Goal: Transaction & Acquisition: Register for event/course

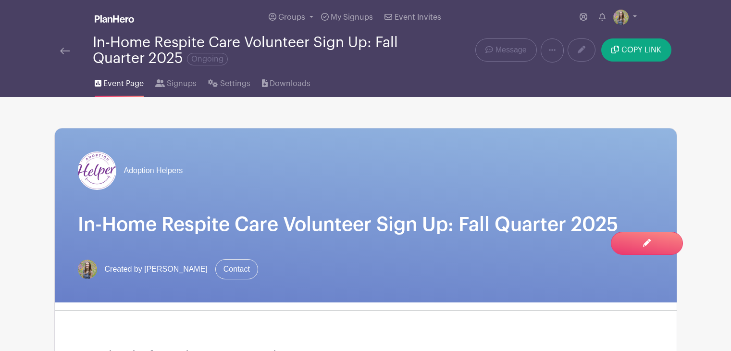
scroll to position [42, 0]
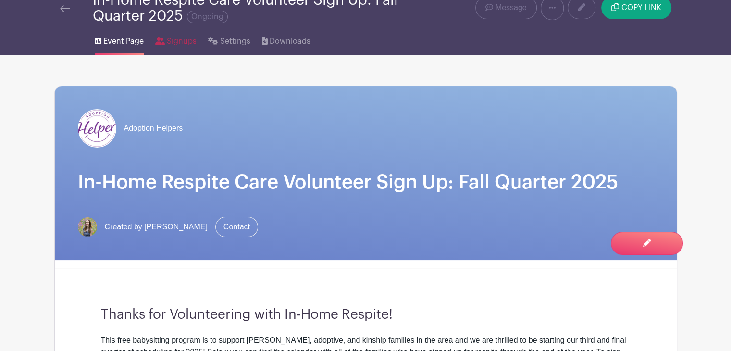
click at [173, 49] on link "Signups" at bounding box center [175, 39] width 41 height 31
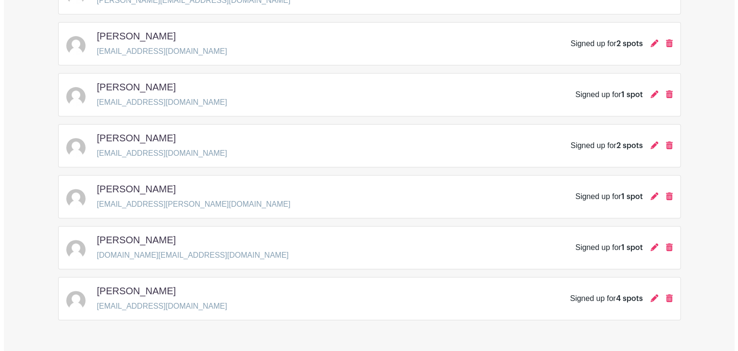
scroll to position [355, 0]
click at [646, 248] on div "Signed up for 1 spot" at bounding box center [619, 248] width 97 height 12
click at [648, 247] on icon at bounding box center [651, 247] width 8 height 8
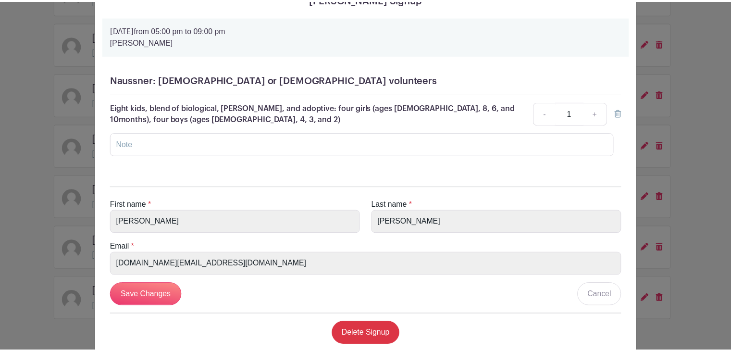
scroll to position [0, 0]
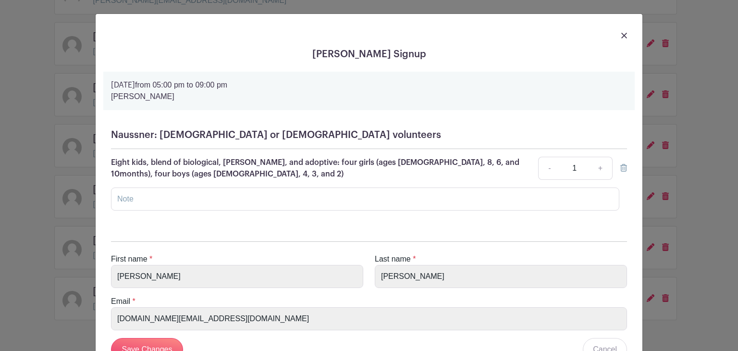
click at [621, 38] on img at bounding box center [624, 36] width 6 height 6
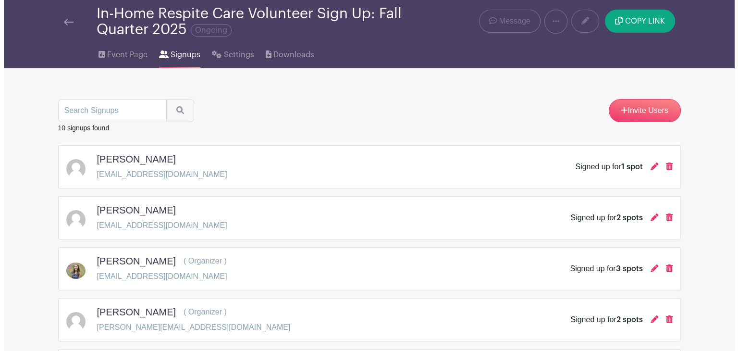
scroll to position [29, 0]
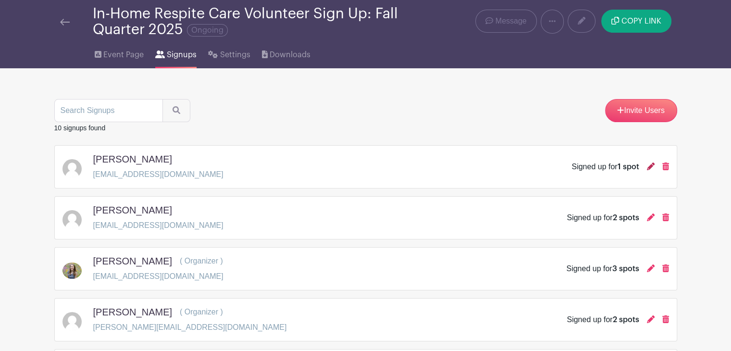
click at [651, 167] on icon at bounding box center [651, 166] width 8 height 8
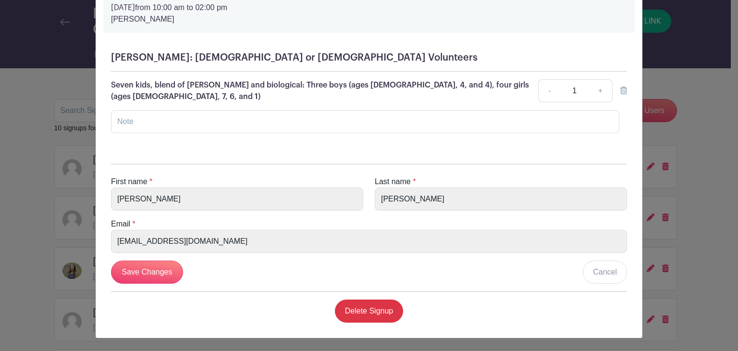
scroll to position [0, 0]
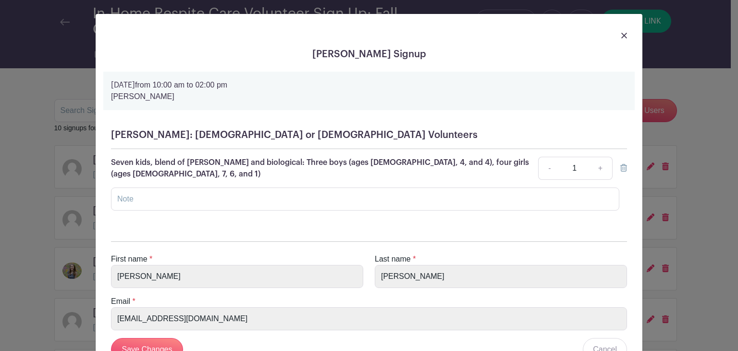
click at [621, 33] on img at bounding box center [624, 36] width 6 height 6
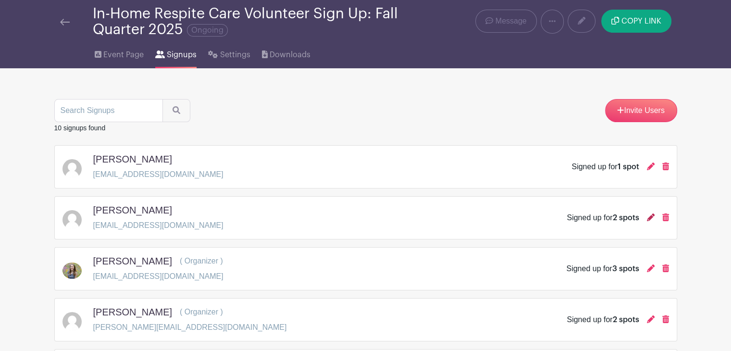
click at [648, 216] on icon at bounding box center [651, 217] width 8 height 8
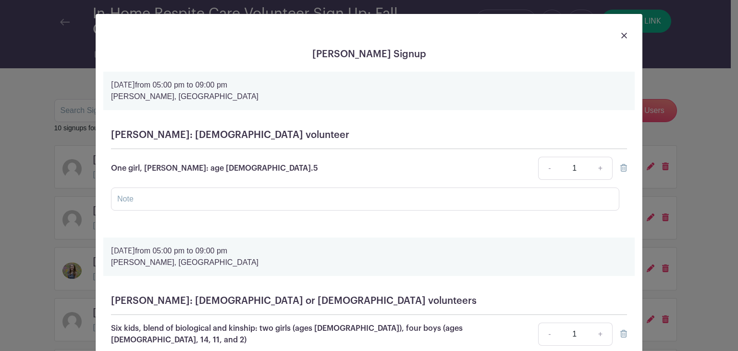
click at [622, 38] on img at bounding box center [624, 36] width 6 height 6
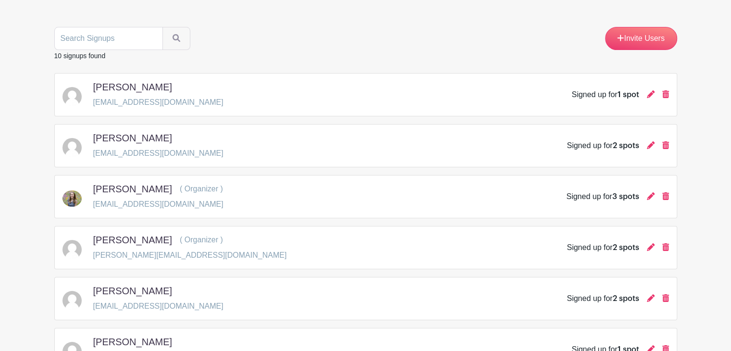
scroll to position [101, 0]
click at [651, 196] on icon at bounding box center [651, 196] width 8 height 8
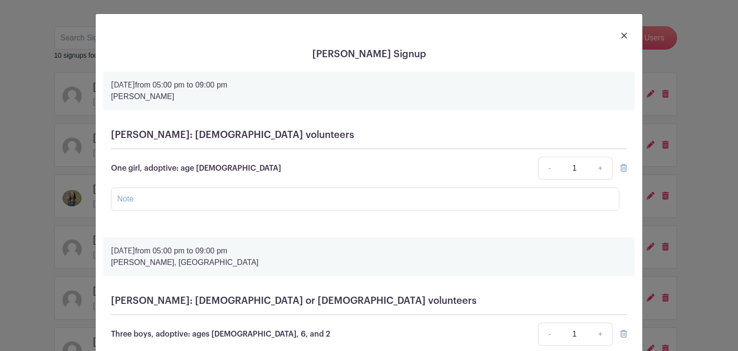
click at [618, 39] on div at bounding box center [368, 35] width 531 height 27
click at [622, 35] on img at bounding box center [624, 36] width 6 height 6
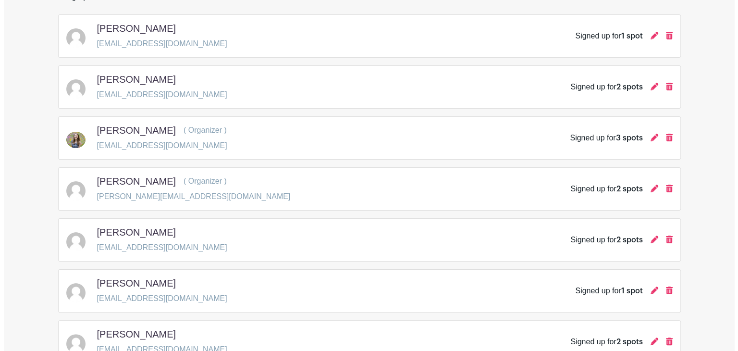
scroll to position [161, 0]
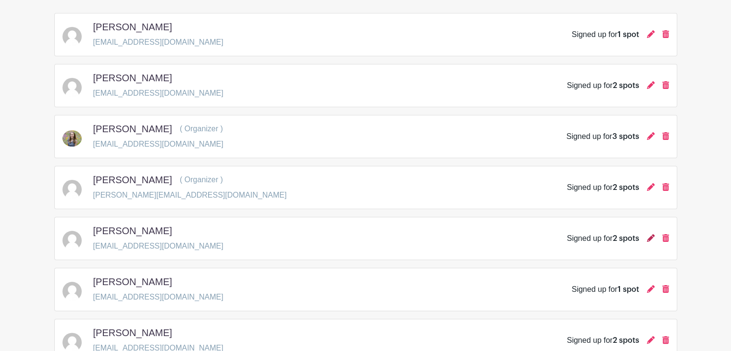
click at [651, 237] on icon at bounding box center [651, 238] width 8 height 8
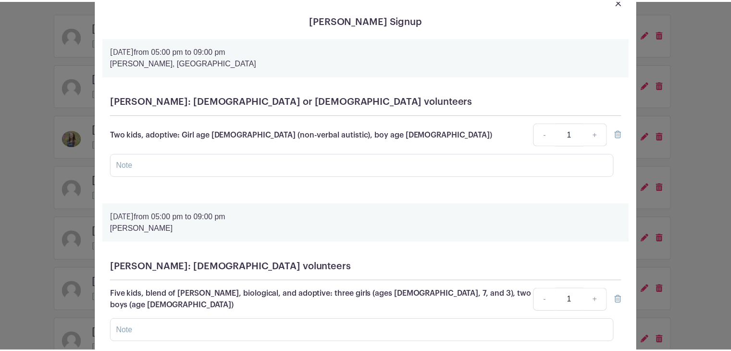
scroll to position [0, 0]
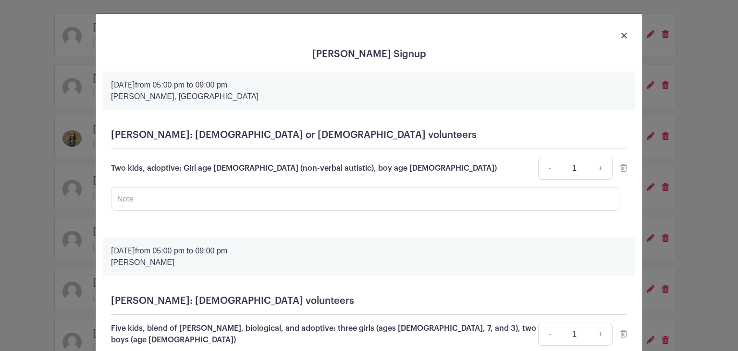
click at [623, 34] on img at bounding box center [624, 36] width 6 height 6
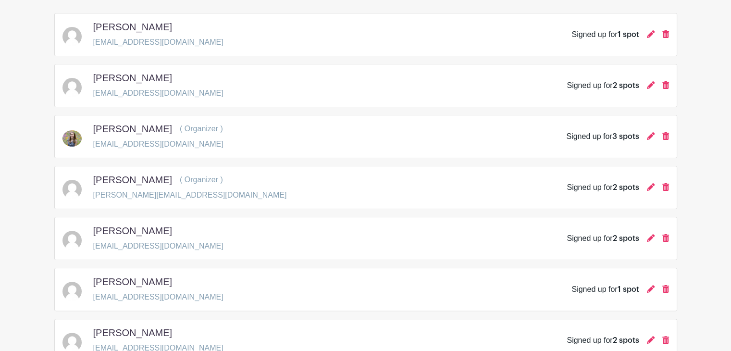
scroll to position [187, 0]
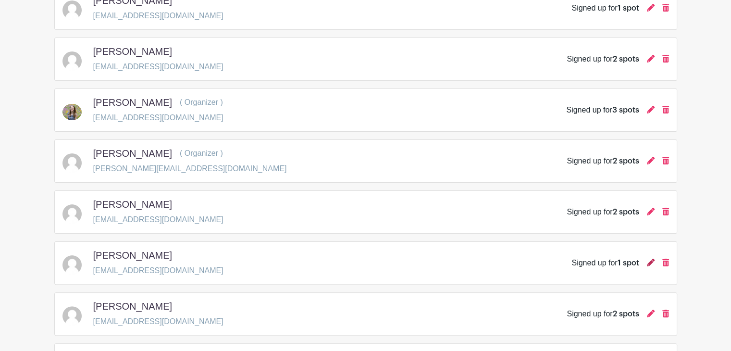
click at [648, 262] on icon at bounding box center [651, 262] width 8 height 8
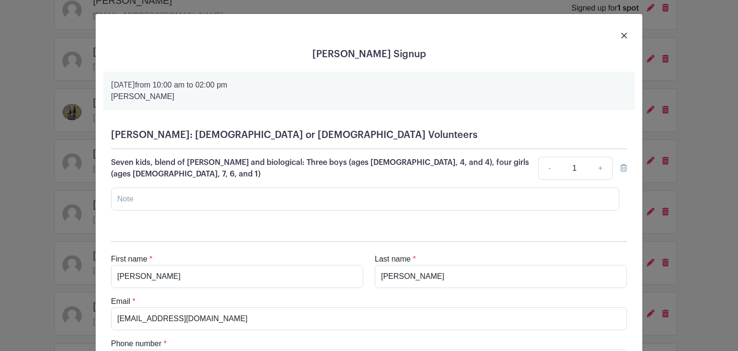
click at [617, 35] on div at bounding box center [368, 35] width 531 height 27
click at [621, 35] on img at bounding box center [624, 36] width 6 height 6
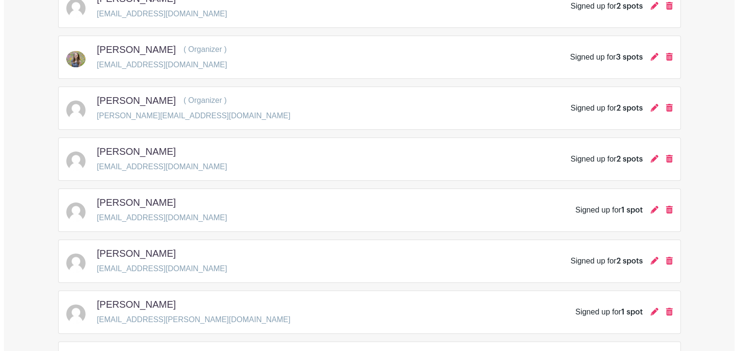
scroll to position [241, 0]
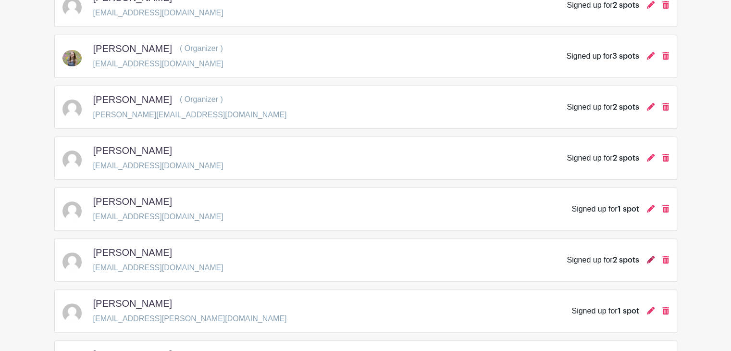
click at [649, 257] on icon at bounding box center [651, 260] width 8 height 8
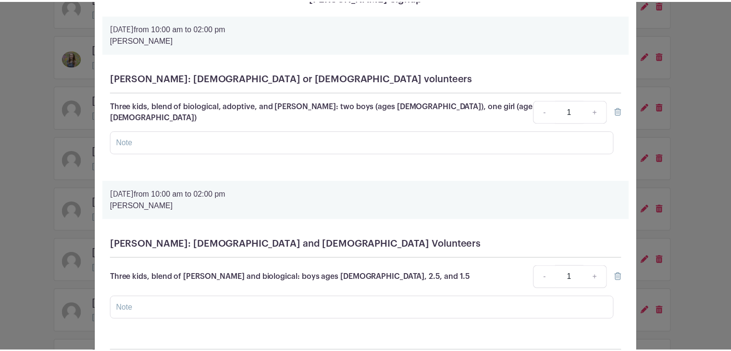
scroll to position [0, 0]
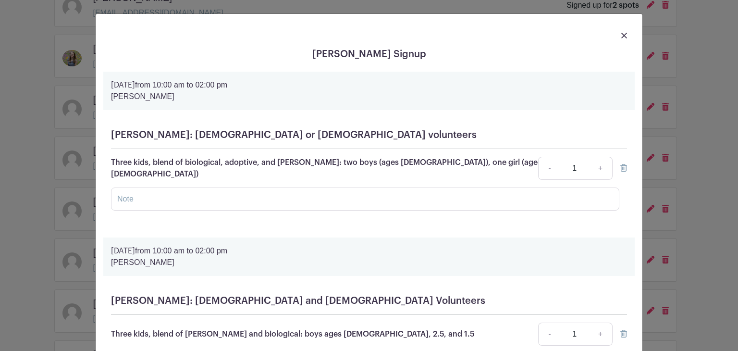
click at [623, 33] on img at bounding box center [624, 36] width 6 height 6
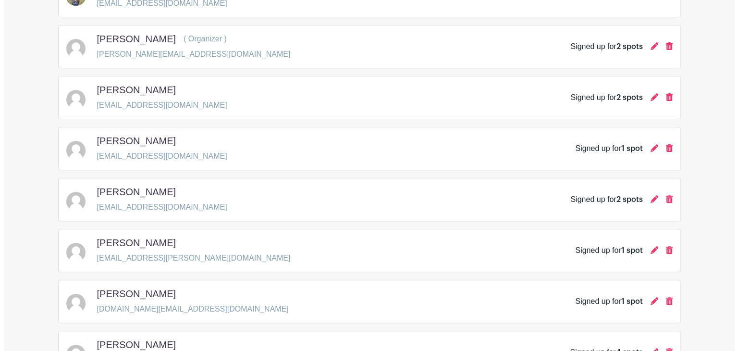
scroll to position [303, 0]
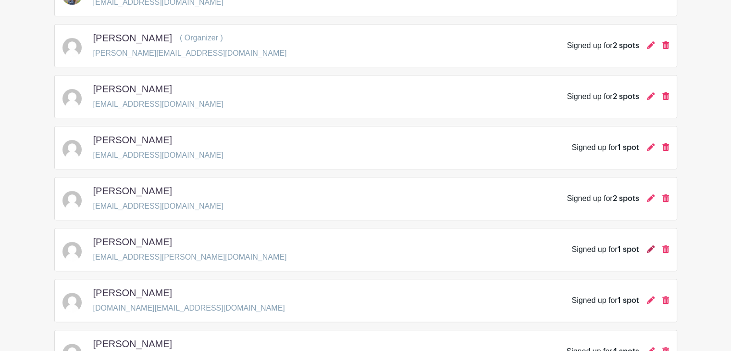
click at [649, 248] on icon at bounding box center [651, 249] width 8 height 8
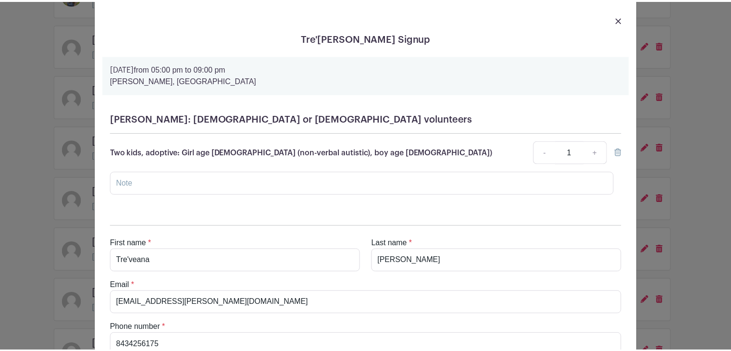
scroll to position [0, 0]
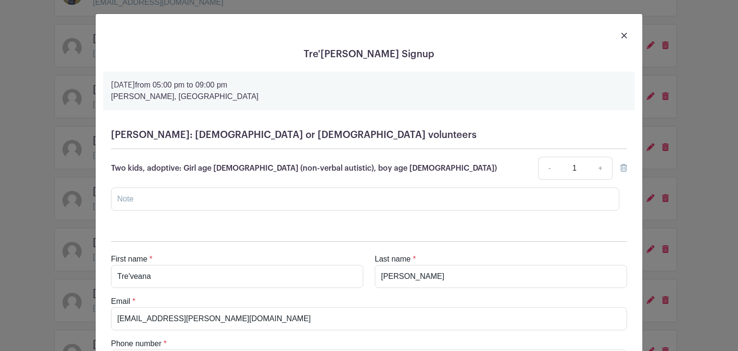
click at [621, 33] on img at bounding box center [624, 36] width 6 height 6
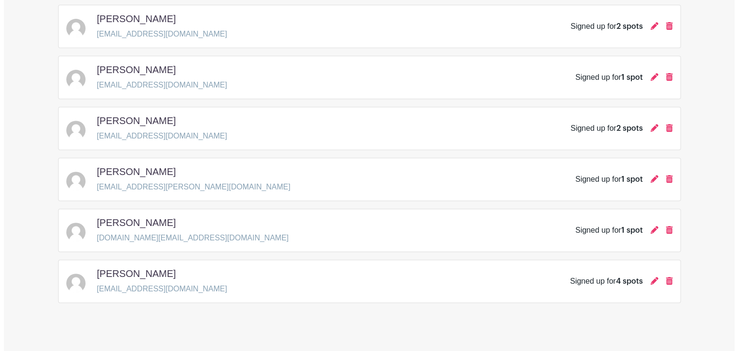
scroll to position [373, 0]
click at [649, 226] on icon at bounding box center [651, 230] width 8 height 8
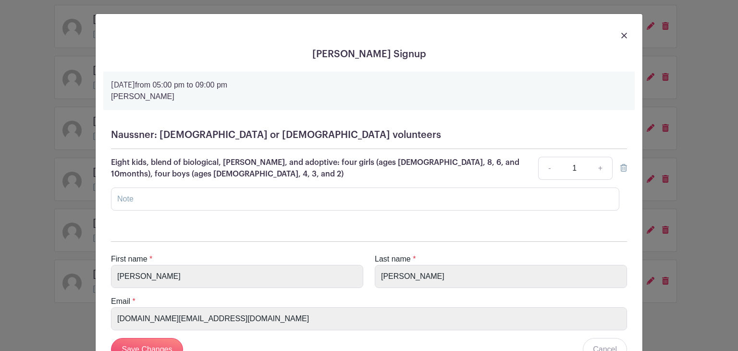
click at [621, 37] on img at bounding box center [624, 36] width 6 height 6
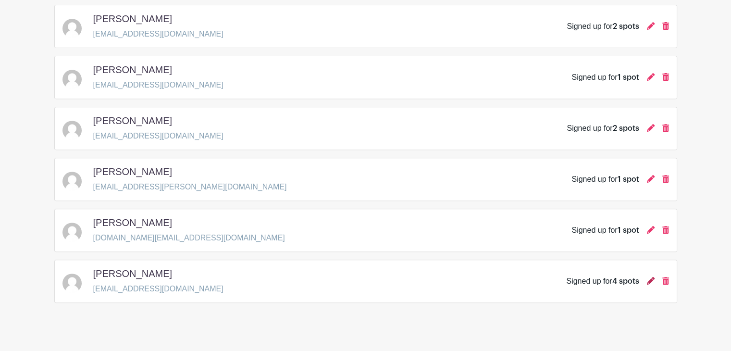
click at [647, 281] on icon at bounding box center [651, 281] width 8 height 8
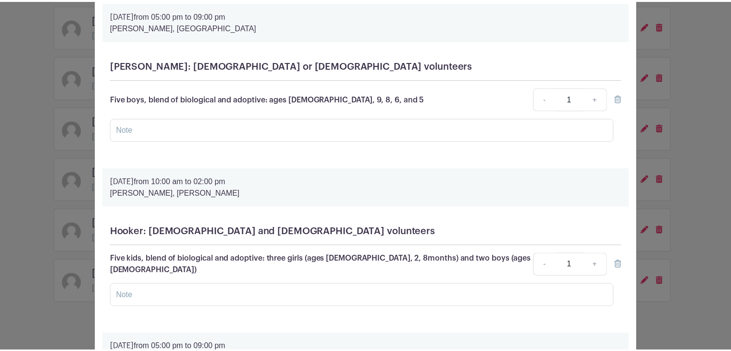
scroll to position [0, 0]
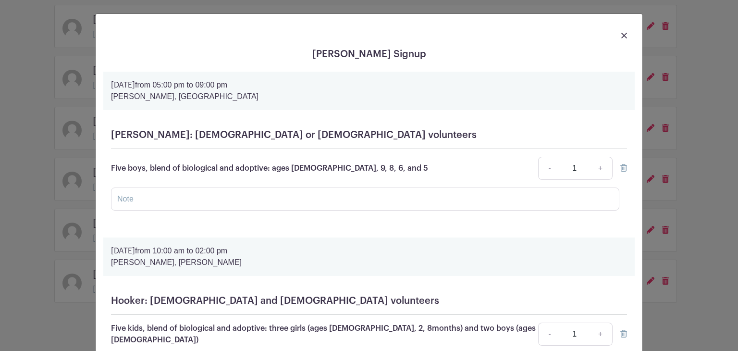
click at [621, 34] on img at bounding box center [624, 36] width 6 height 6
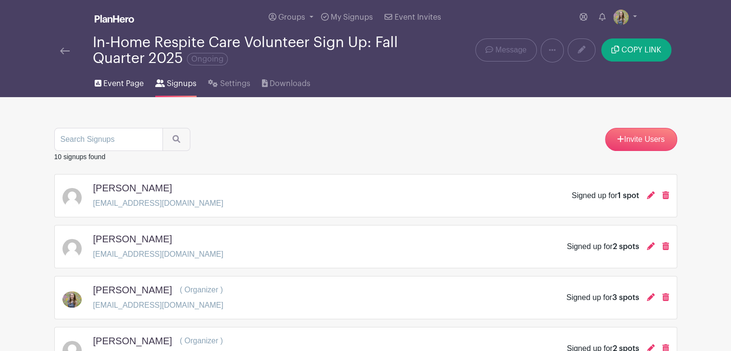
click at [117, 84] on span "Event Page" at bounding box center [123, 84] width 40 height 12
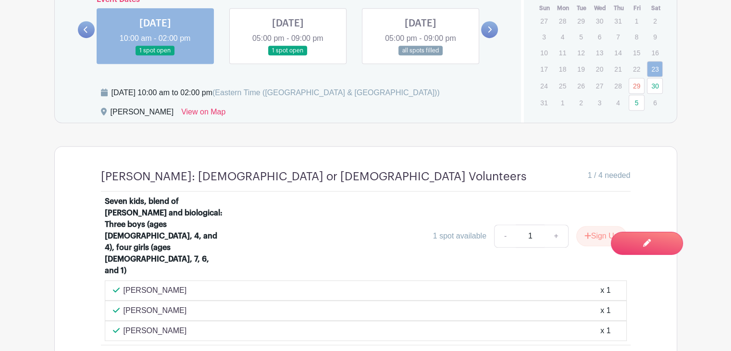
scroll to position [651, 0]
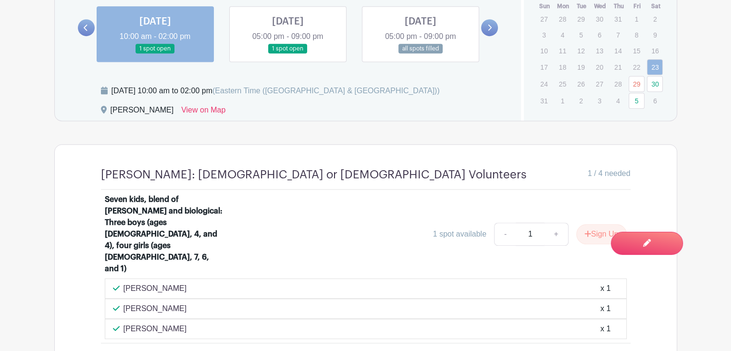
click at [288, 54] on link at bounding box center [288, 54] width 0 height 0
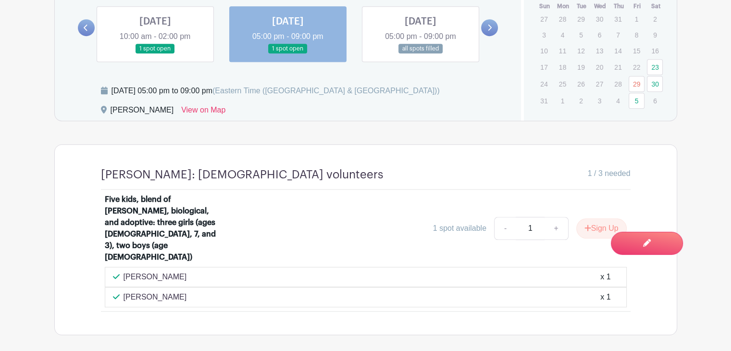
click at [420, 54] on link at bounding box center [420, 54] width 0 height 0
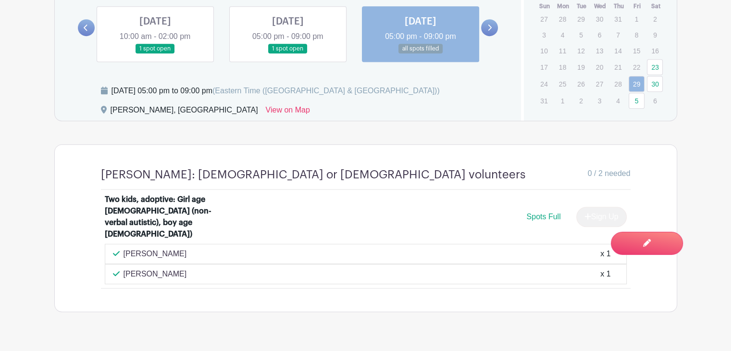
scroll to position [649, 0]
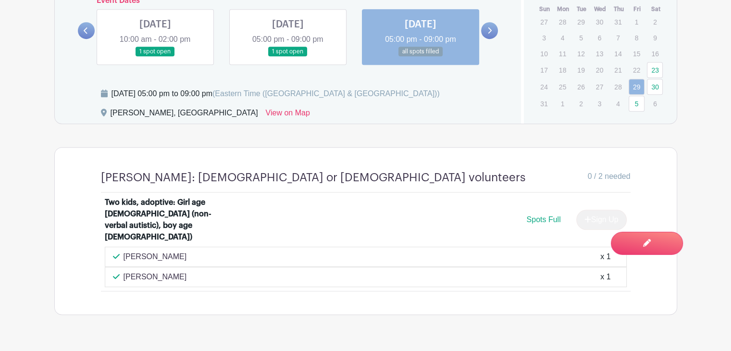
click at [489, 28] on icon at bounding box center [490, 30] width 4 height 6
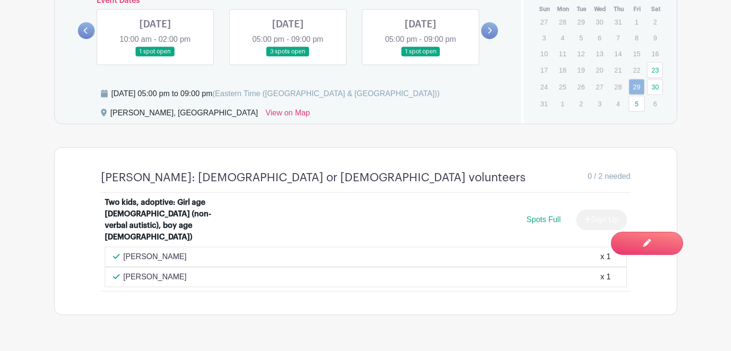
click at [155, 57] on link at bounding box center [155, 57] width 0 height 0
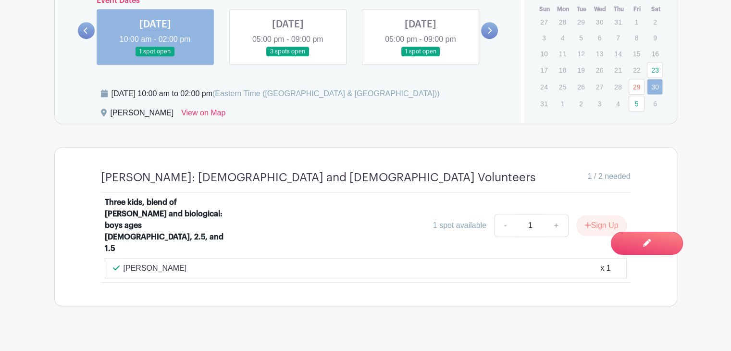
scroll to position [640, 0]
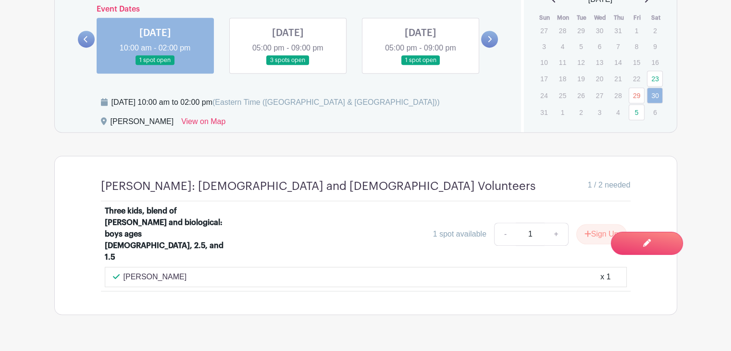
click at [288, 65] on link at bounding box center [288, 65] width 0 height 0
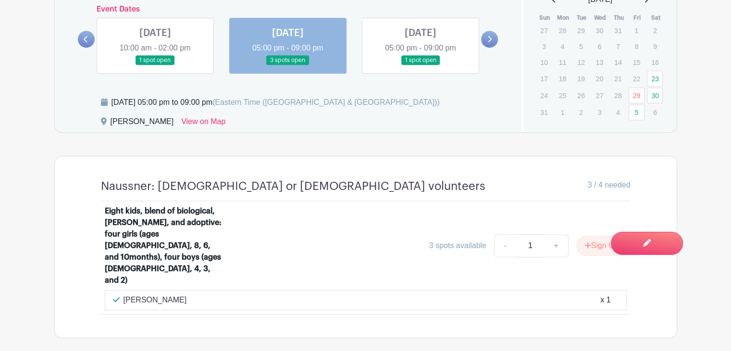
click at [420, 65] on link at bounding box center [420, 65] width 0 height 0
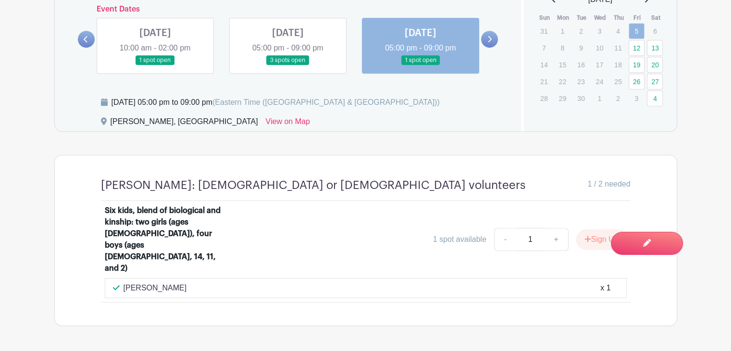
click at [288, 65] on link at bounding box center [288, 65] width 0 height 0
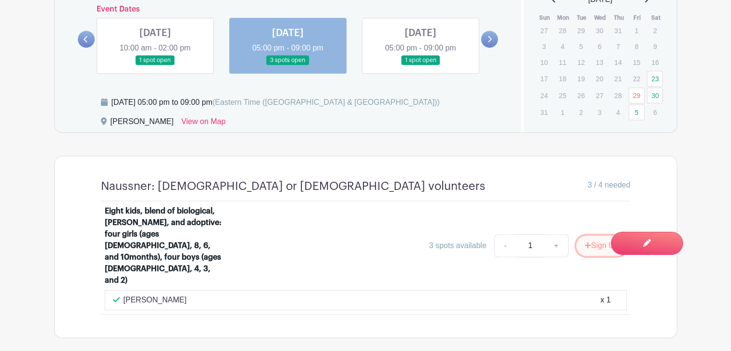
click at [590, 235] on button "Sign Up" at bounding box center [601, 245] width 50 height 20
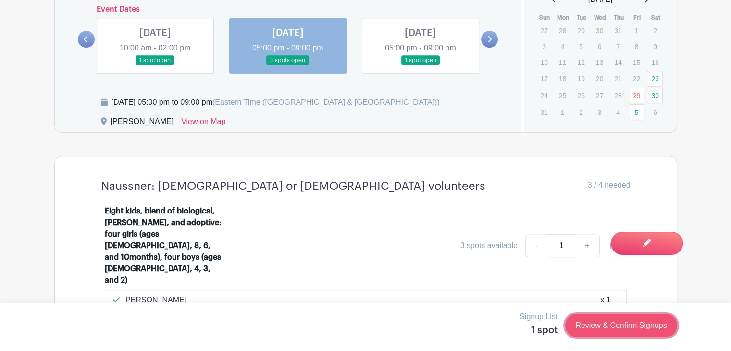
click at [609, 326] on link "Review & Confirm Signups" at bounding box center [620, 325] width 111 height 23
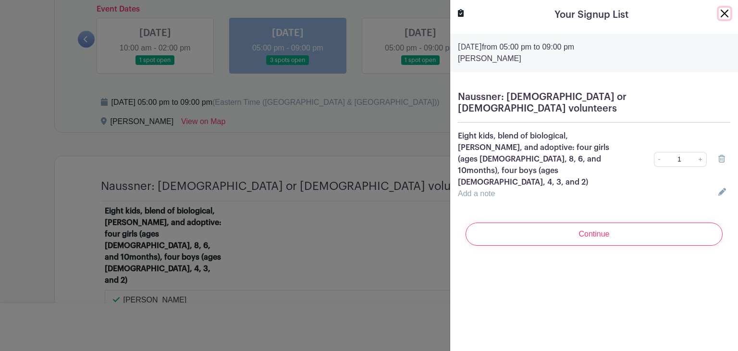
click at [719, 16] on button "Close" at bounding box center [725, 14] width 12 height 12
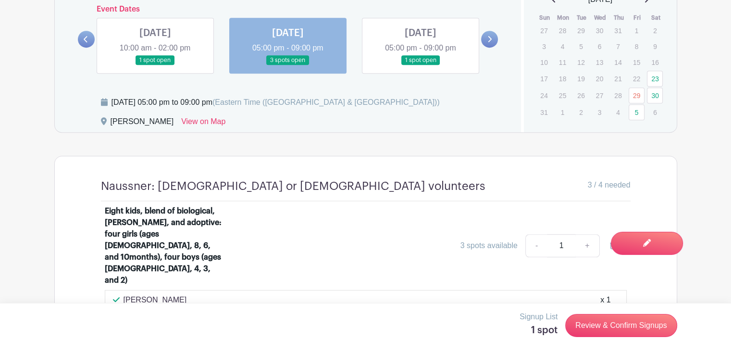
click at [420, 65] on link at bounding box center [420, 65] width 0 height 0
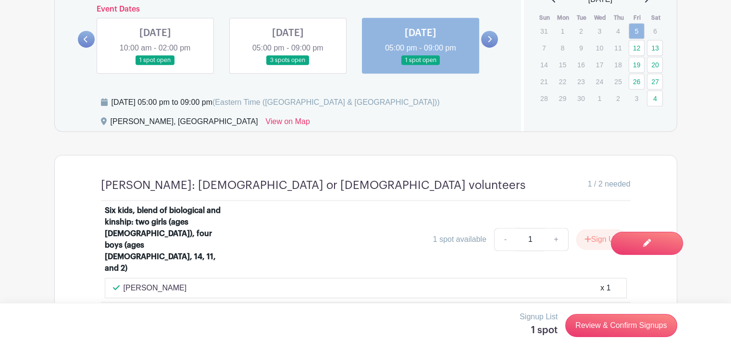
click at [488, 34] on link at bounding box center [489, 39] width 17 height 17
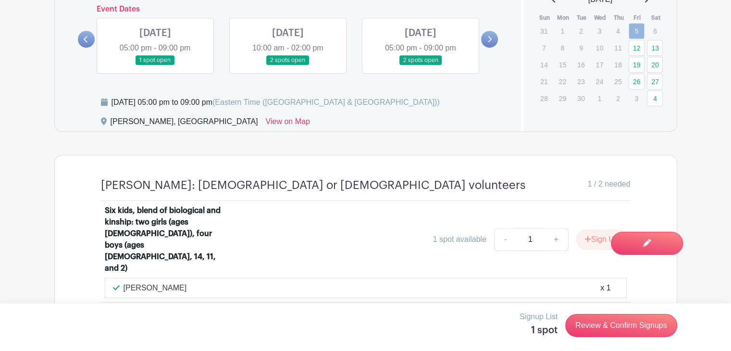
click at [155, 65] on link at bounding box center [155, 65] width 0 height 0
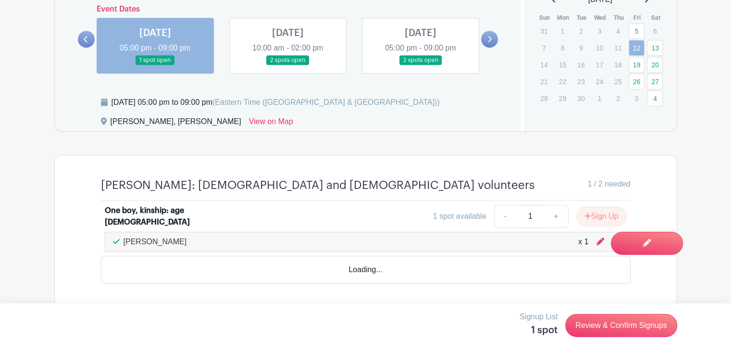
scroll to position [628, 0]
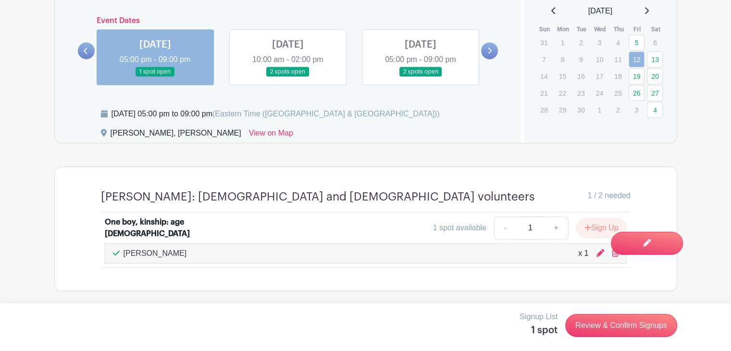
click at [288, 77] on link at bounding box center [288, 77] width 0 height 0
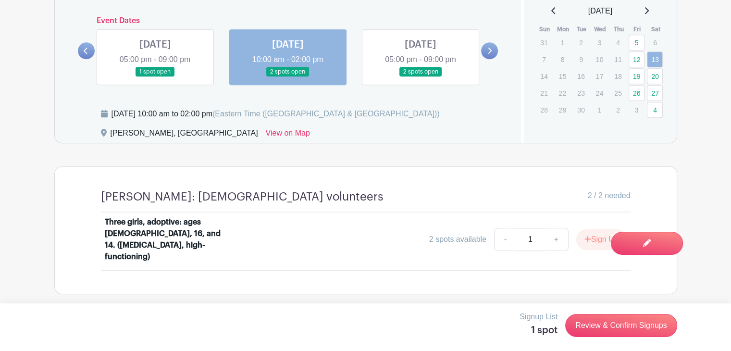
scroll to position [620, 0]
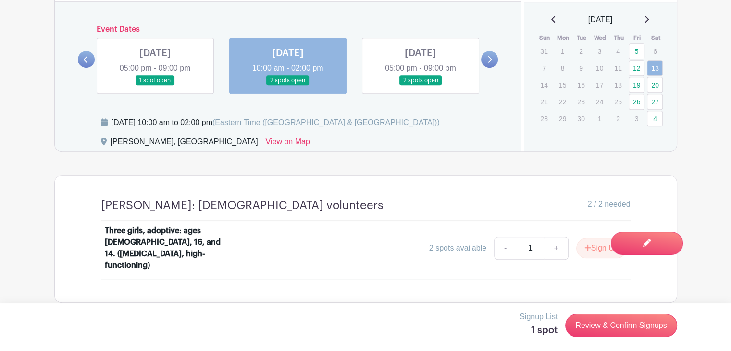
click at [420, 86] on link at bounding box center [420, 86] width 0 height 0
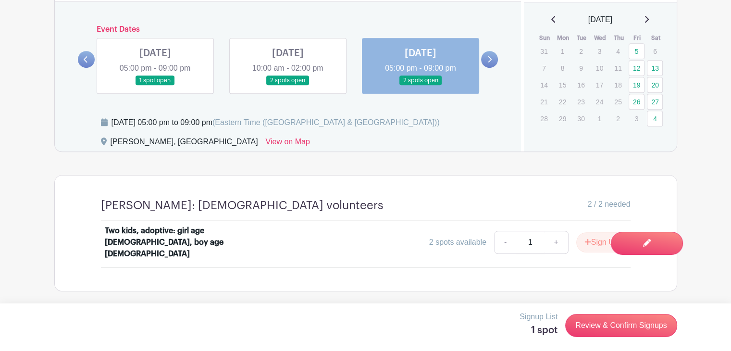
scroll to position [608, 0]
